Goal: Task Accomplishment & Management: Complete application form

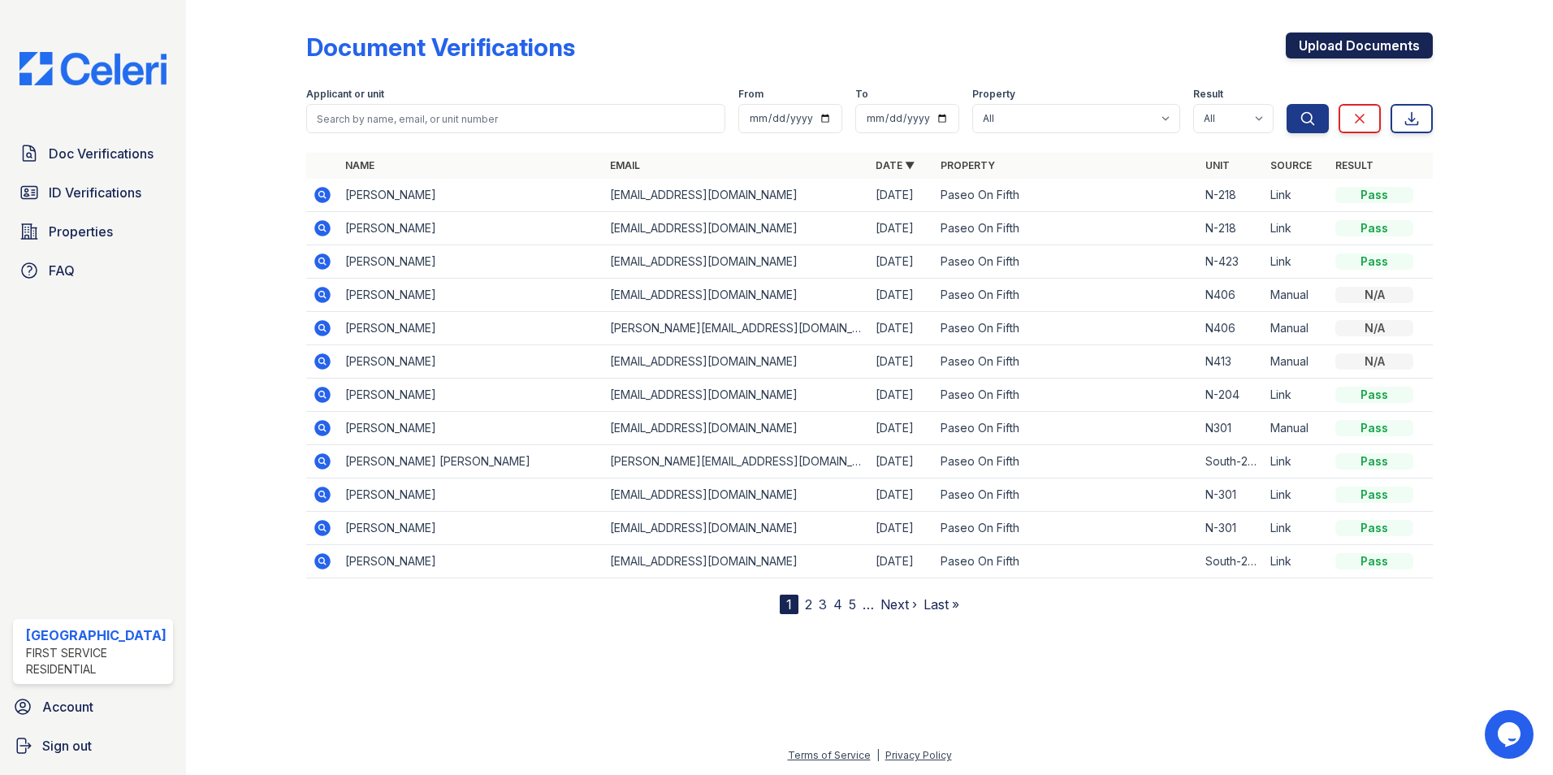
click at [1345, 51] on link "Upload Documents" at bounding box center [1359, 45] width 147 height 26
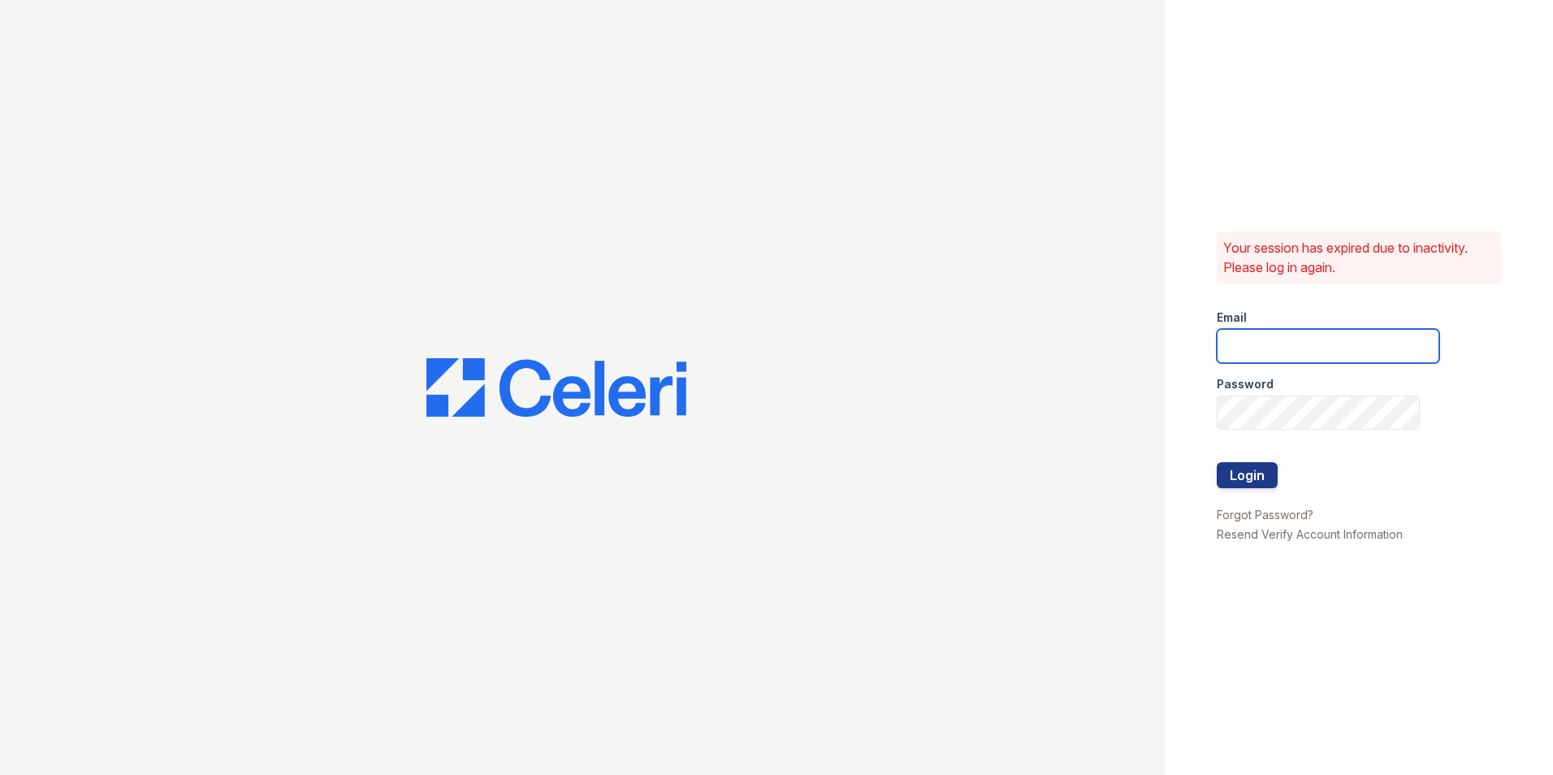
type input "leasing@paseoparkslope.com"
click at [1232, 478] on button "Login" at bounding box center [1247, 475] width 61 height 26
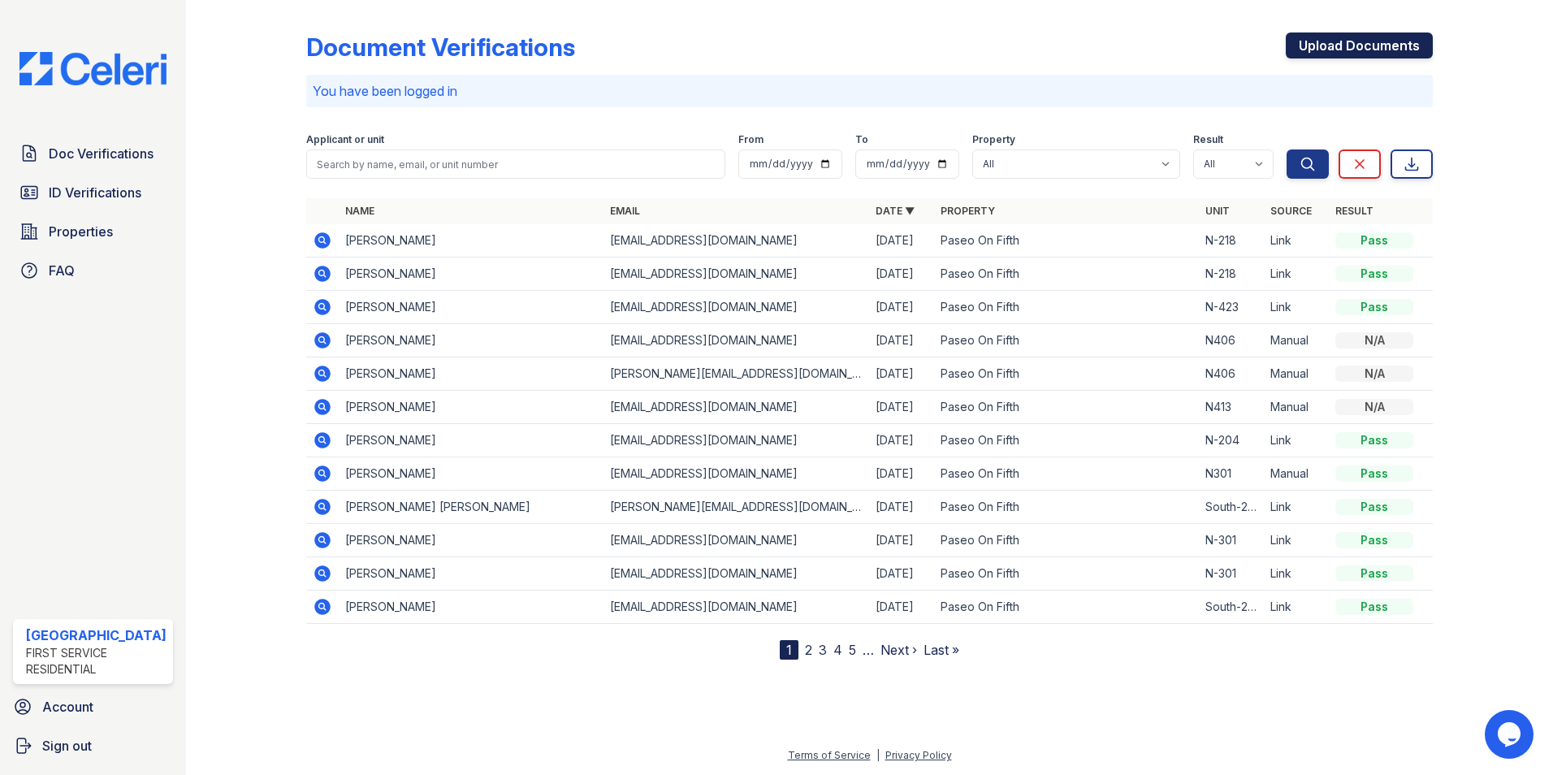
click at [1334, 51] on link "Upload Documents" at bounding box center [1359, 45] width 147 height 26
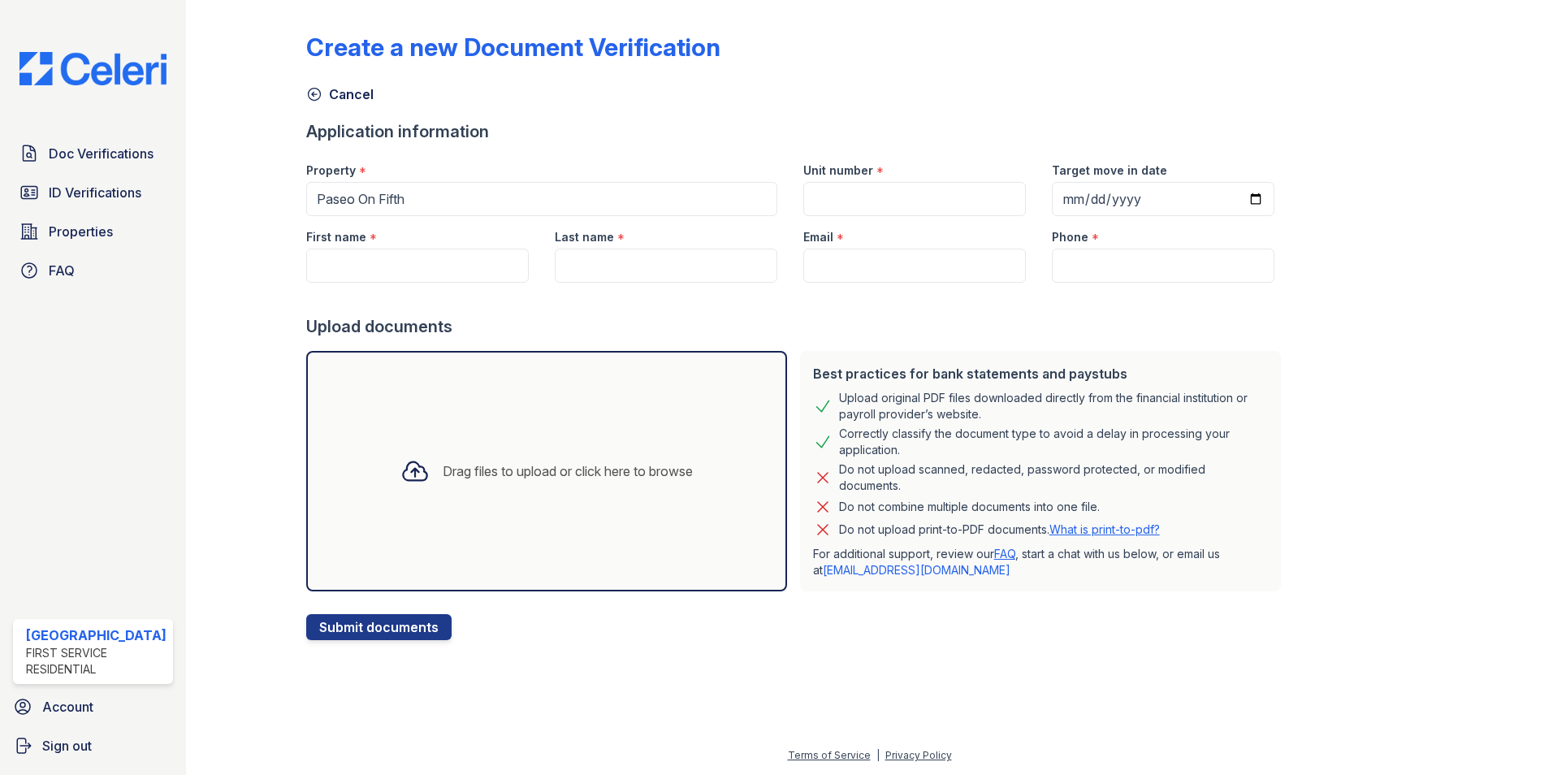
click at [1193, 181] on div "Target move in date" at bounding box center [1163, 165] width 223 height 32
click at [938, 193] on input "Unit number" at bounding box center [915, 199] width 223 height 34
click at [1174, 192] on input "Target move in date" at bounding box center [1163, 199] width 223 height 34
click at [985, 304] on div at bounding box center [796, 299] width 981 height 32
drag, startPoint x: 1092, startPoint y: 508, endPoint x: 824, endPoint y: 461, distance: 272.2
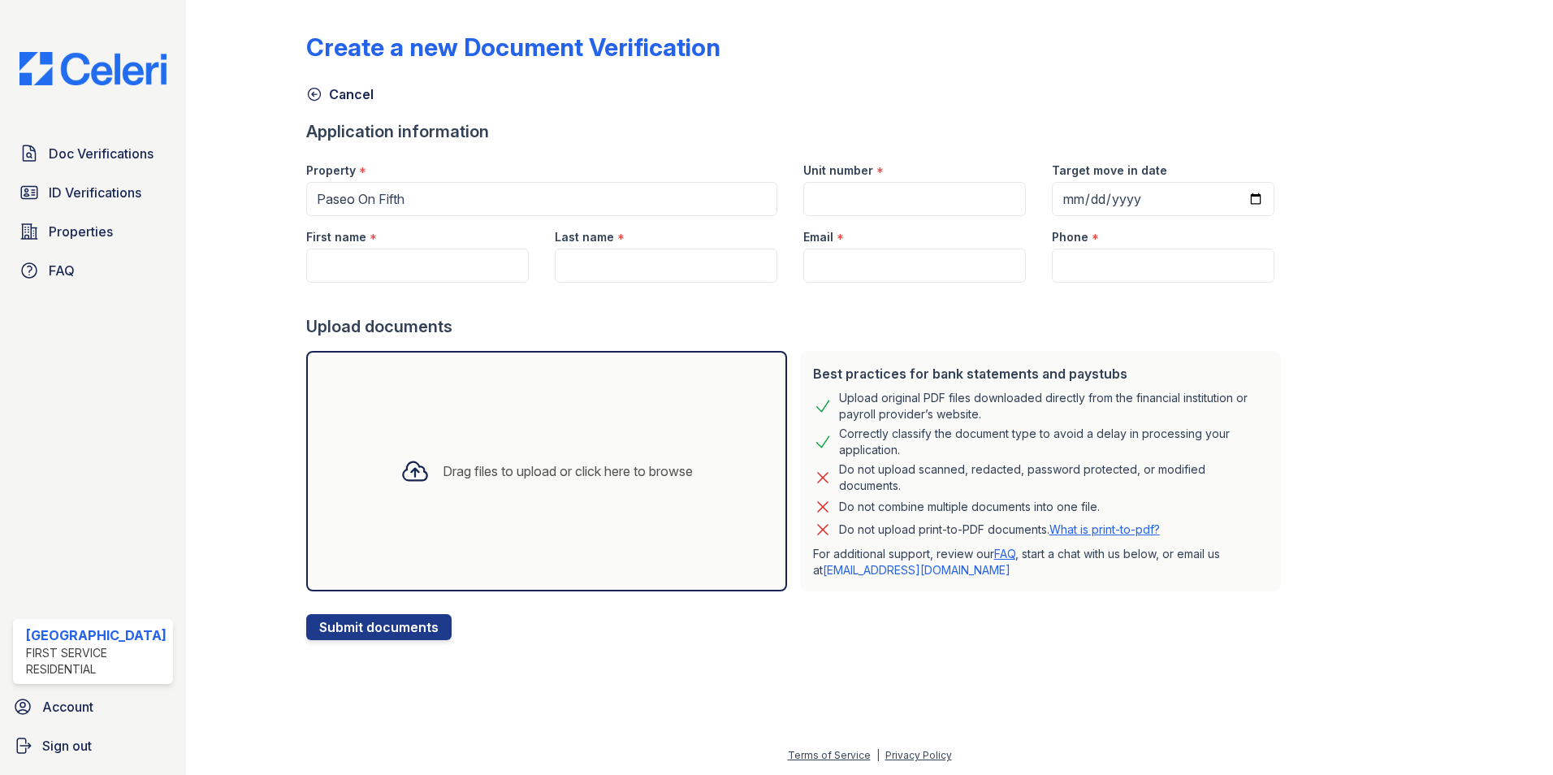
click at [824, 461] on div "Best practices for bank statements and paystubs Upload original PDF files downl…" at bounding box center [1040, 471] width 481 height 240
drag, startPoint x: 824, startPoint y: 461, endPoint x: 865, endPoint y: 470, distance: 42.4
click at [865, 470] on div "Do not upload scanned, redacted, password protected, or modified documents." at bounding box center [1053, 477] width 429 height 32
drag, startPoint x: 828, startPoint y: 529, endPoint x: 987, endPoint y: 529, distance: 159.2
click at [987, 529] on p "Do not upload print-to-PDF documents. What is print-to-pdf?" at bounding box center [999, 530] width 321 height 16
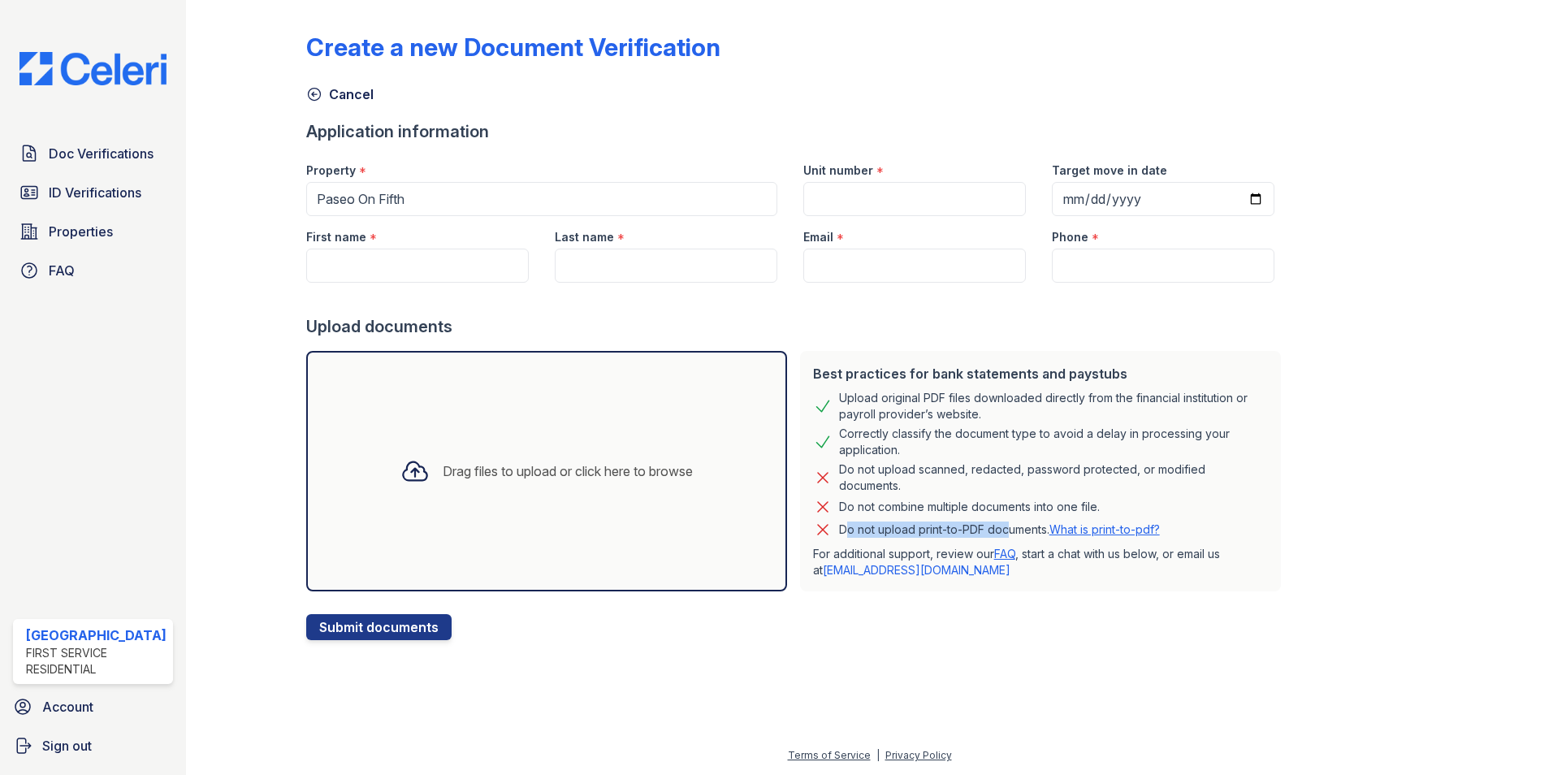
drag, startPoint x: 987, startPoint y: 529, endPoint x: 1073, endPoint y: 524, distance: 86.3
click at [1073, 524] on link "What is print-to-pdf?" at bounding box center [1105, 529] width 110 height 14
